Goal: Transaction & Acquisition: Purchase product/service

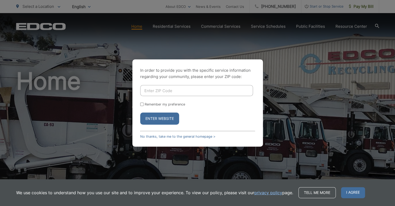
click at [157, 88] on input "Enter ZIP Code" at bounding box center [196, 90] width 113 height 11
type input "8"
type input "0"
type input "92113"
click at [170, 123] on button "Enter Website" at bounding box center [159, 118] width 39 height 12
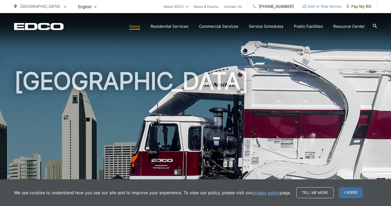
click at [330, 7] on span "Start or Stop Service" at bounding box center [320, 6] width 42 height 6
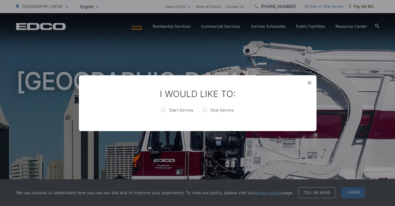
click at [221, 73] on div "Entry Status None In Progress Completed None None In Progress Completed I Would…" at bounding box center [197, 103] width 395 height 206
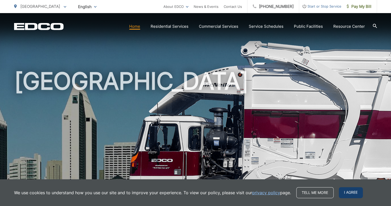
click at [351, 192] on span "I agree" at bounding box center [351, 192] width 24 height 11
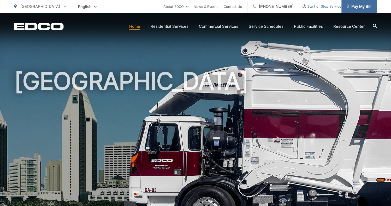
click at [361, 9] on span "Pay My Bill" at bounding box center [359, 6] width 25 height 6
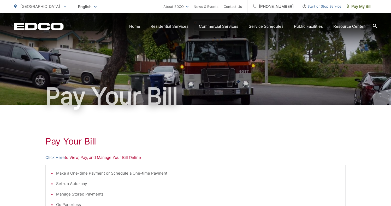
click at [235, 156] on p "Click Here to View, Pay, and Manage Your Bill Online" at bounding box center [195, 157] width 300 height 6
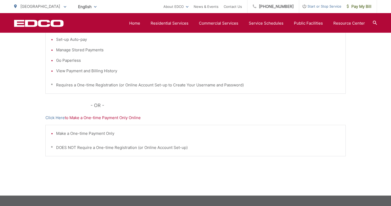
scroll to position [134, 0]
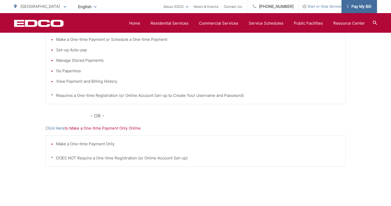
click at [355, 7] on span "Pay My Bill" at bounding box center [359, 6] width 25 height 6
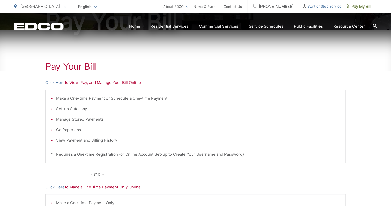
scroll to position [92, 0]
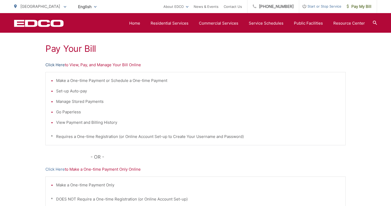
click at [50, 66] on link "Click Here" at bounding box center [54, 65] width 19 height 6
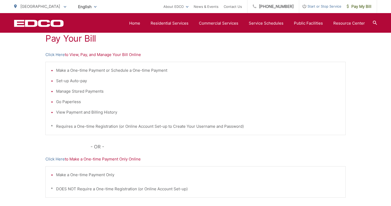
click at [25, 106] on div "Pay Your Bill Click Here to View, Pay, and Manage Your Bill Online Make a One-t…" at bounding box center [195, 119] width 391 height 235
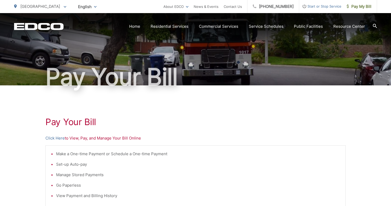
scroll to position [10, 0]
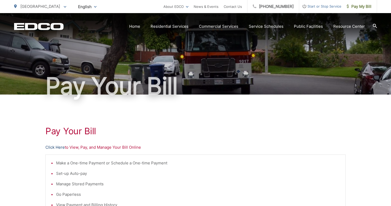
click at [50, 148] on link "Click Here" at bounding box center [54, 147] width 19 height 6
